Goal: Task Accomplishment & Management: Use online tool/utility

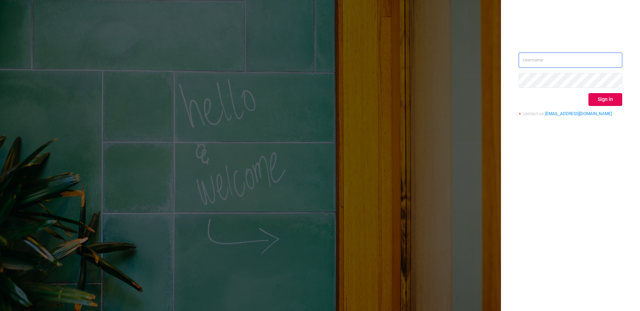
click at [592, 59] on input "text" at bounding box center [570, 60] width 103 height 15
type input "f"
click at [546, 60] on input "[EMAIL_ADDRESS][DOMAIN_NAME]" at bounding box center [570, 60] width 103 height 15
type input "[EMAIL_ADDRESS][DOMAIN_NAME]"
click at [611, 94] on button "Sign in" at bounding box center [606, 99] width 34 height 13
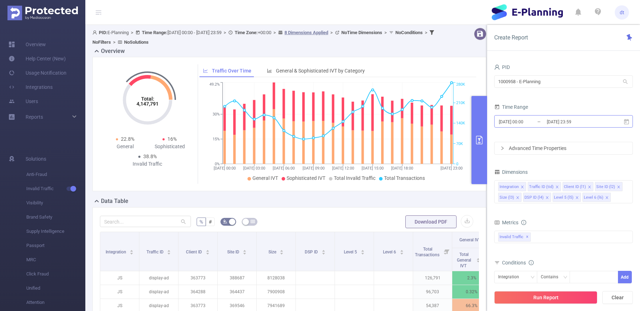
click at [558, 121] on input "[DATE] 23:59" at bounding box center [575, 122] width 58 height 10
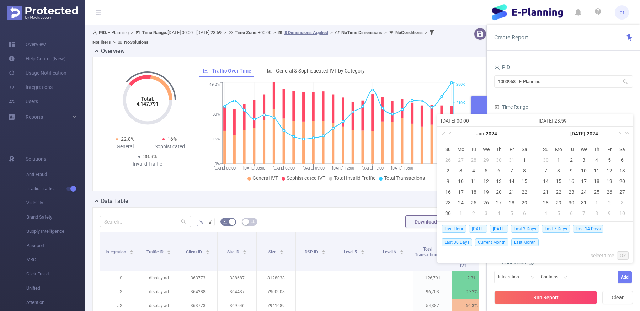
click at [476, 228] on span "[DATE]" at bounding box center [478, 229] width 18 height 8
type input "[DATE] 00:00"
type input "[DATE] 23:59"
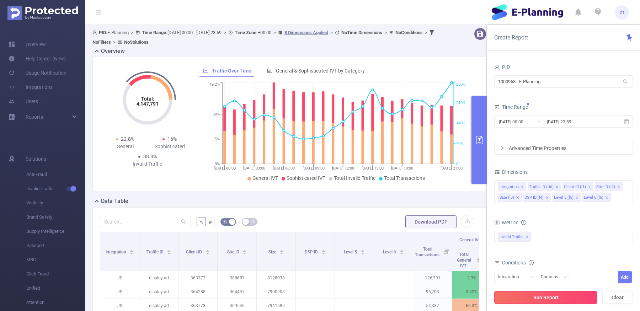
click at [550, 298] on button "Run Report" at bounding box center [545, 297] width 103 height 13
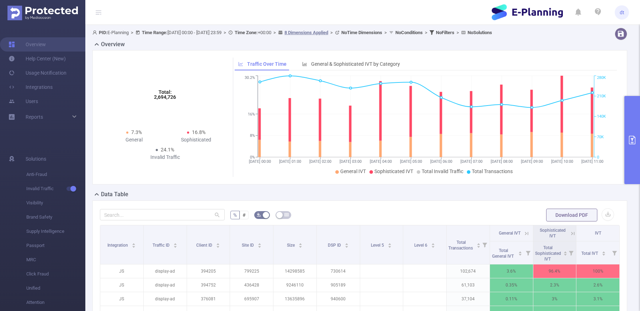
click at [634, 131] on button "primary" at bounding box center [632, 140] width 16 height 88
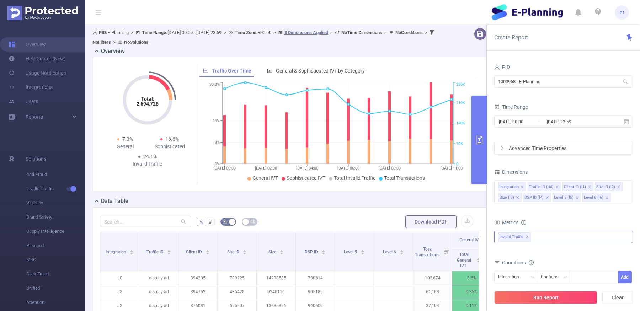
click at [560, 235] on div "Invalid Traffic ✕" at bounding box center [563, 237] width 139 height 12
click at [505, 239] on span at bounding box center [506, 240] width 6 height 6
click at [520, 296] on button "Run Report" at bounding box center [545, 297] width 103 height 13
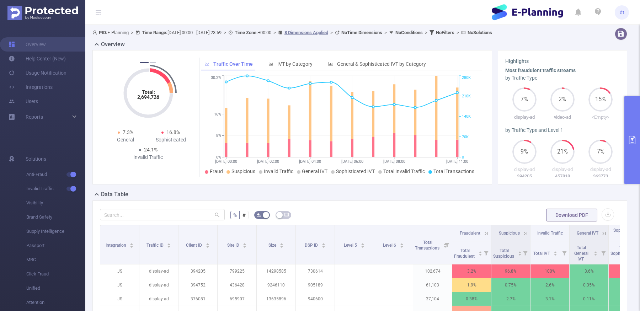
click at [630, 133] on button "primary" at bounding box center [632, 140] width 16 height 88
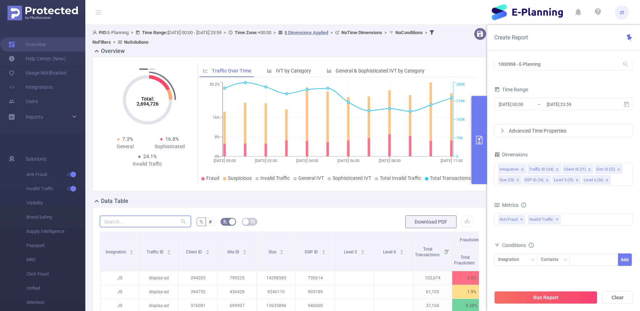
click at [135, 219] on input "text" at bounding box center [145, 221] width 91 height 11
paste input "561232"
click at [304, 211] on div "561232 % # Download PDF Integration Traffic ID Client ID Site ID Size DSP ID Le…" at bounding box center [289, 287] width 394 height 161
click at [480, 161] on button "primary" at bounding box center [480, 140] width 16 height 88
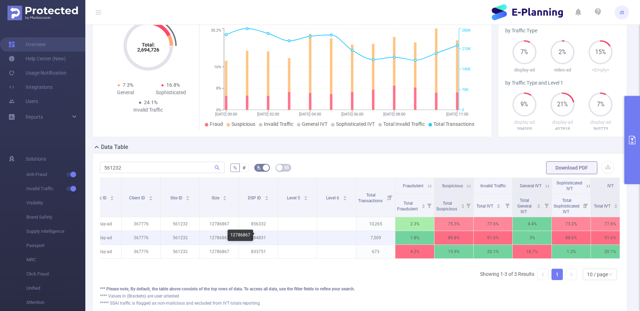
scroll to position [0, 68]
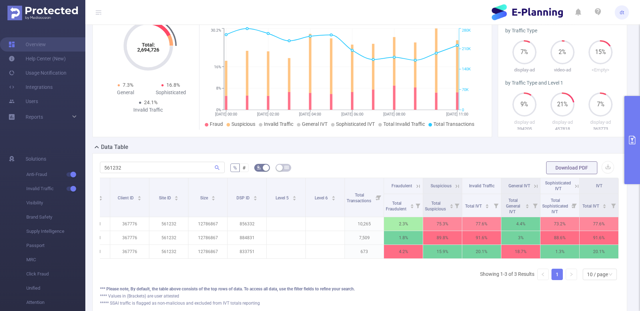
click at [207, 275] on div "Integration Traffic ID Client ID Site ID Size DSP ID Level 5 Level 6 Total Tran…" at bounding box center [360, 232] width 520 height 108
click at [132, 161] on div "561232" at bounding box center [162, 168] width 125 height 14
click at [132, 166] on input "561232" at bounding box center [162, 167] width 125 height 11
paste input "950091"
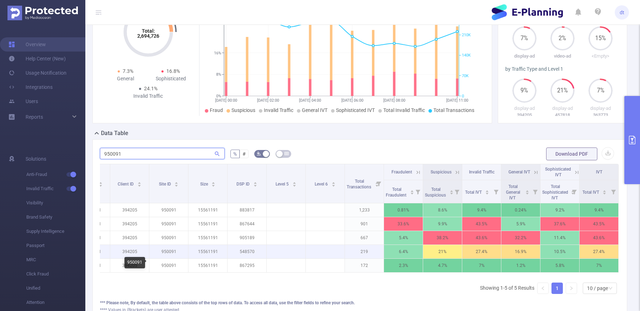
scroll to position [64, 0]
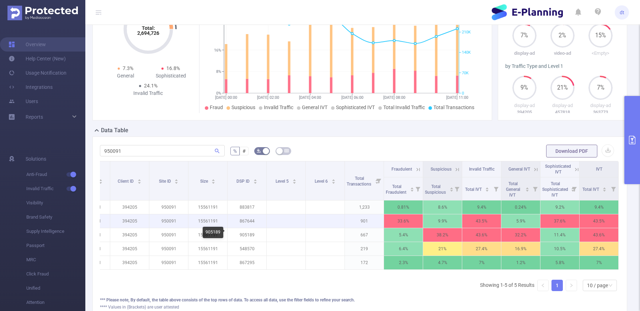
click at [247, 220] on p "867644" at bounding box center [247, 221] width 39 height 14
copy p "867644"
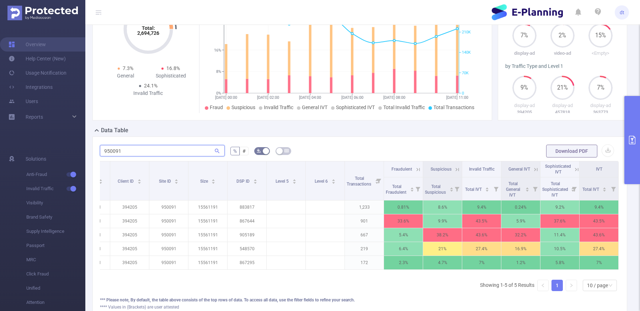
click at [199, 149] on input "950091" at bounding box center [162, 150] width 125 height 11
paste input "455136"
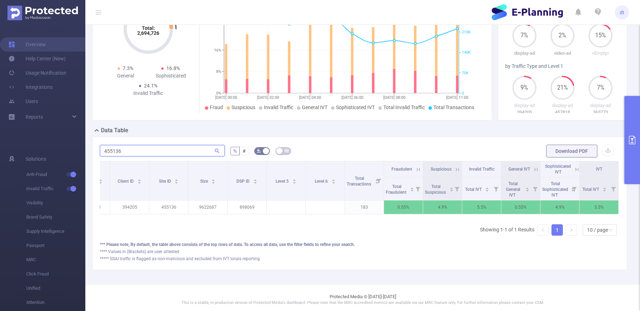
click at [191, 147] on input "455136" at bounding box center [162, 150] width 125 height 11
paste input "365447"
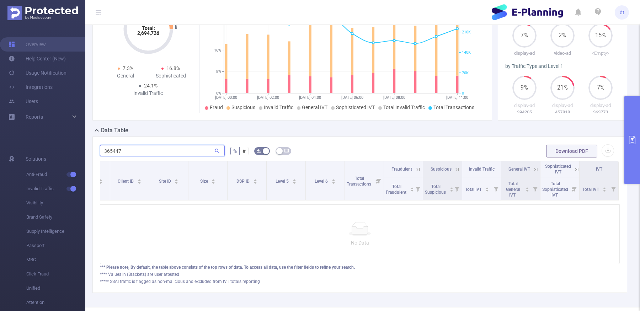
type input "365447"
click at [628, 123] on button "primary" at bounding box center [632, 140] width 16 height 88
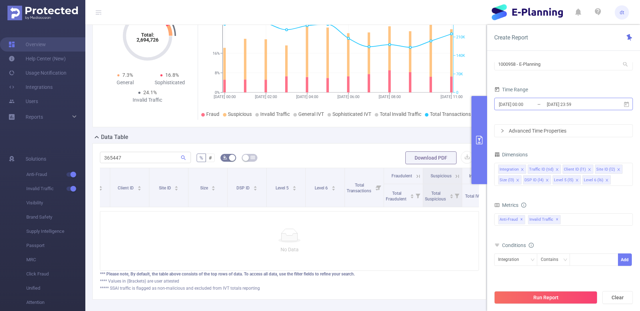
click at [556, 103] on input "[DATE] 23:59" at bounding box center [575, 105] width 58 height 10
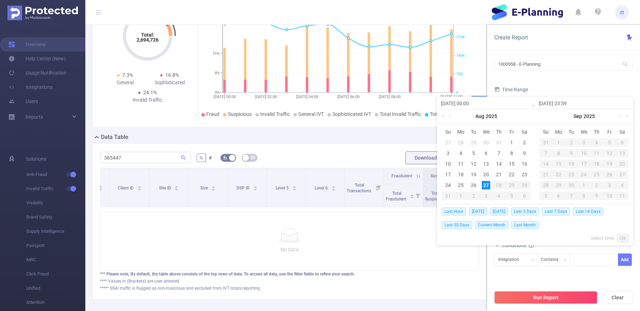
click at [472, 180] on td "26" at bounding box center [473, 185] width 13 height 11
click at [485, 183] on div "27" at bounding box center [486, 185] width 9 height 9
type input "[DATE] 00:00"
click at [621, 240] on link "Ok" at bounding box center [623, 238] width 12 height 9
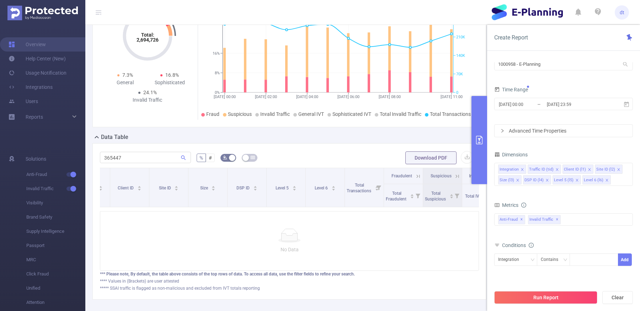
click at [481, 130] on button "primary" at bounding box center [480, 140] width 16 height 88
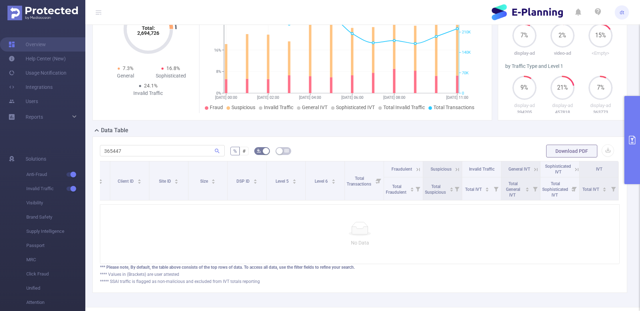
click at [634, 123] on button "primary" at bounding box center [632, 140] width 16 height 88
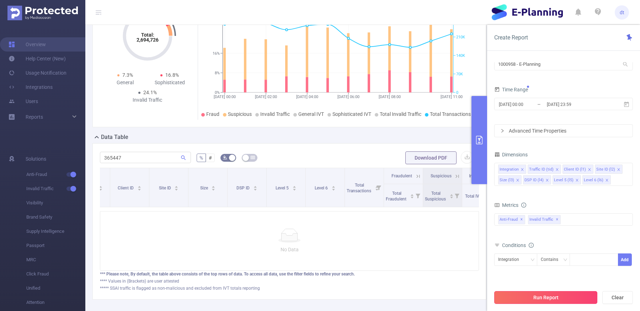
click at [552, 298] on button "Run Report" at bounding box center [545, 297] width 103 height 13
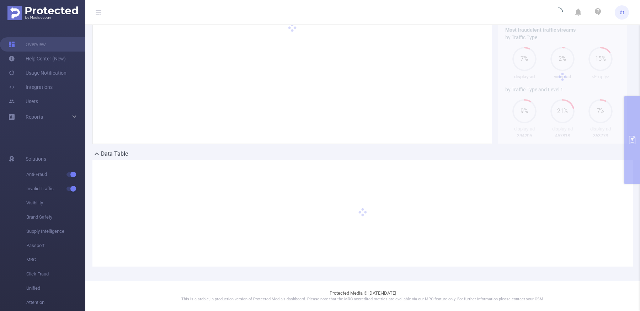
scroll to position [40, 0]
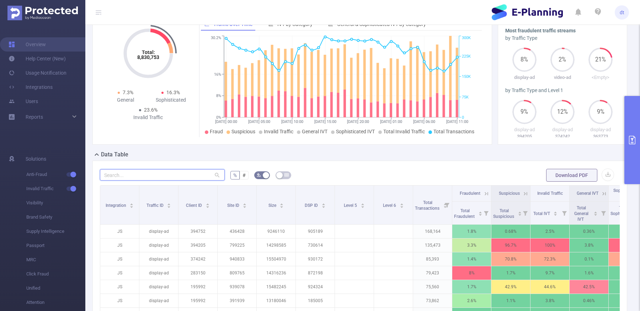
click at [140, 174] on input "text" at bounding box center [162, 174] width 125 height 11
paste input "365447"
type input "365447"
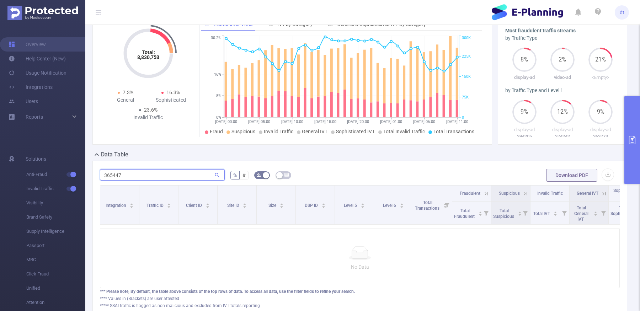
click at [153, 174] on input "365447" at bounding box center [162, 174] width 125 height 11
